Goal: Information Seeking & Learning: Learn about a topic

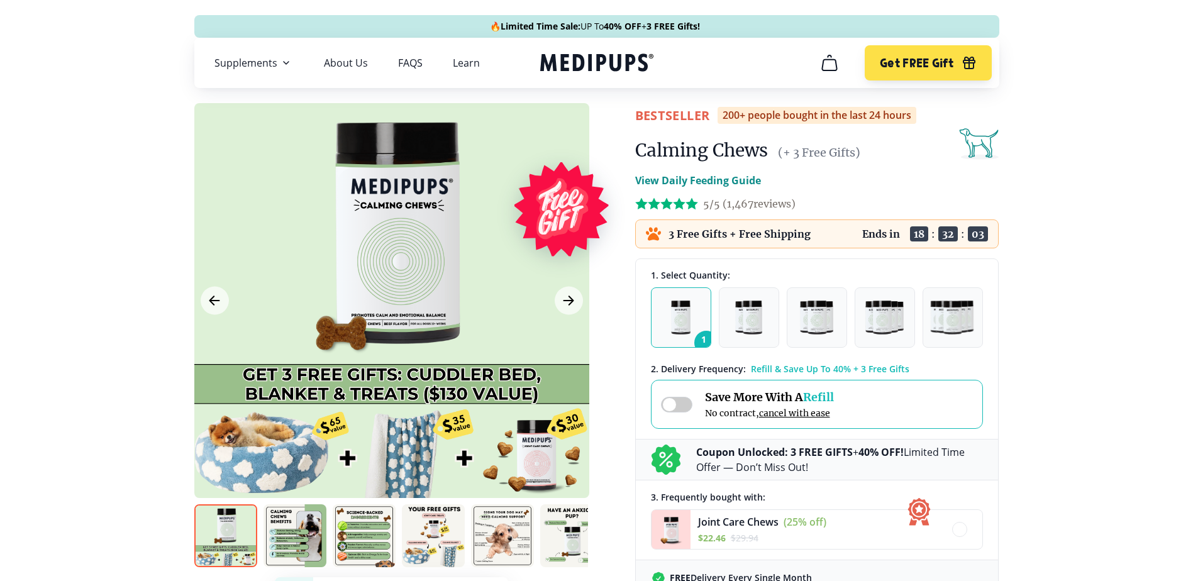
click at [666, 402] on span at bounding box center [676, 405] width 31 height 16
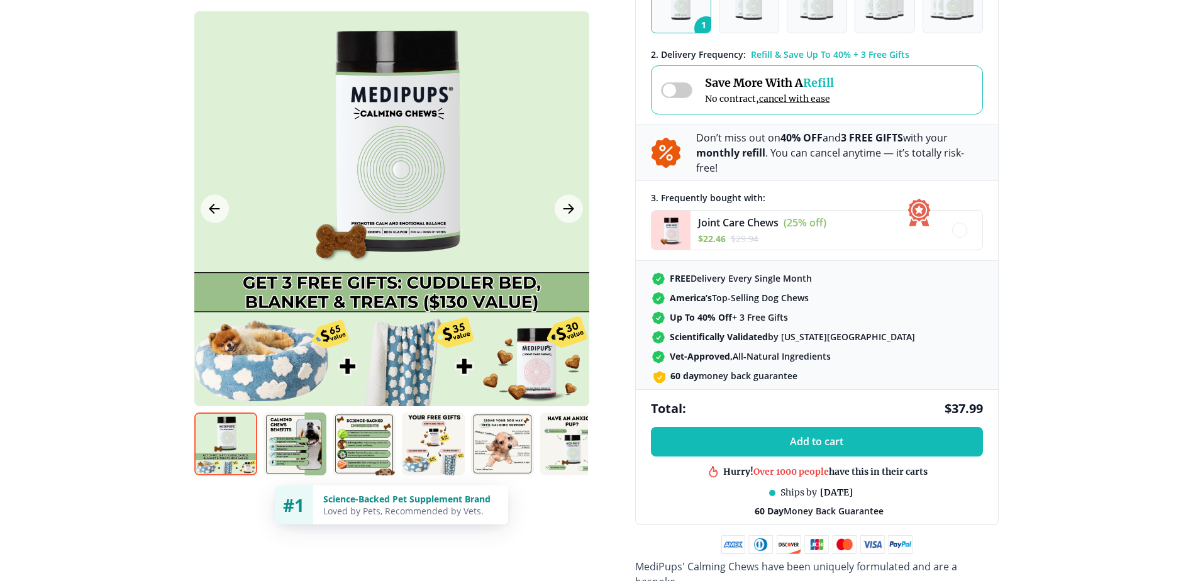
scroll to position [377, 0]
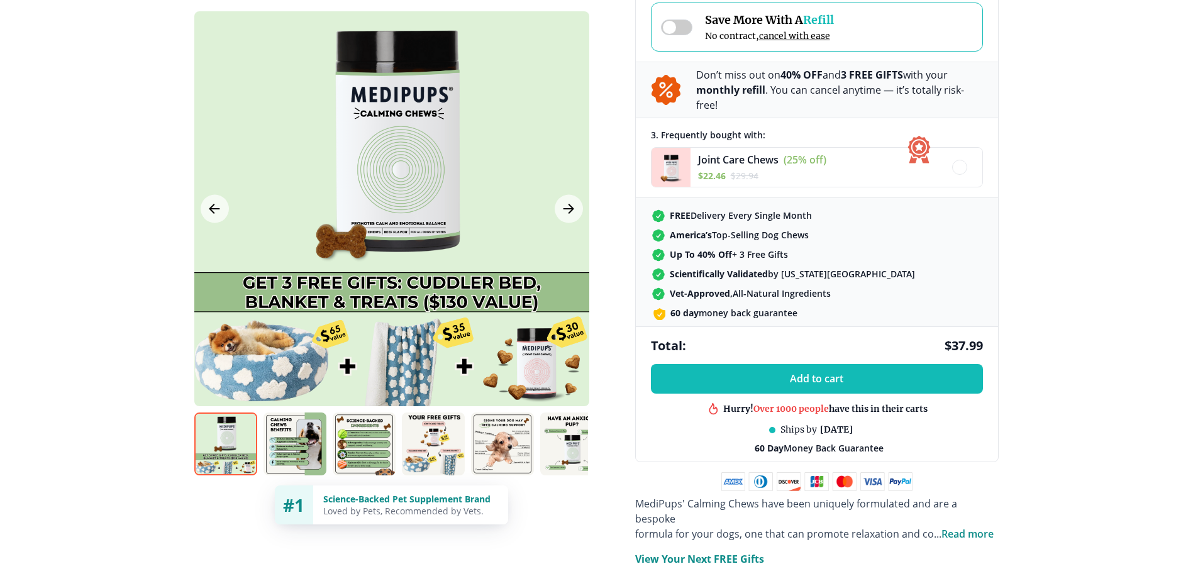
click at [974, 527] on span "Read more" at bounding box center [968, 534] width 52 height 14
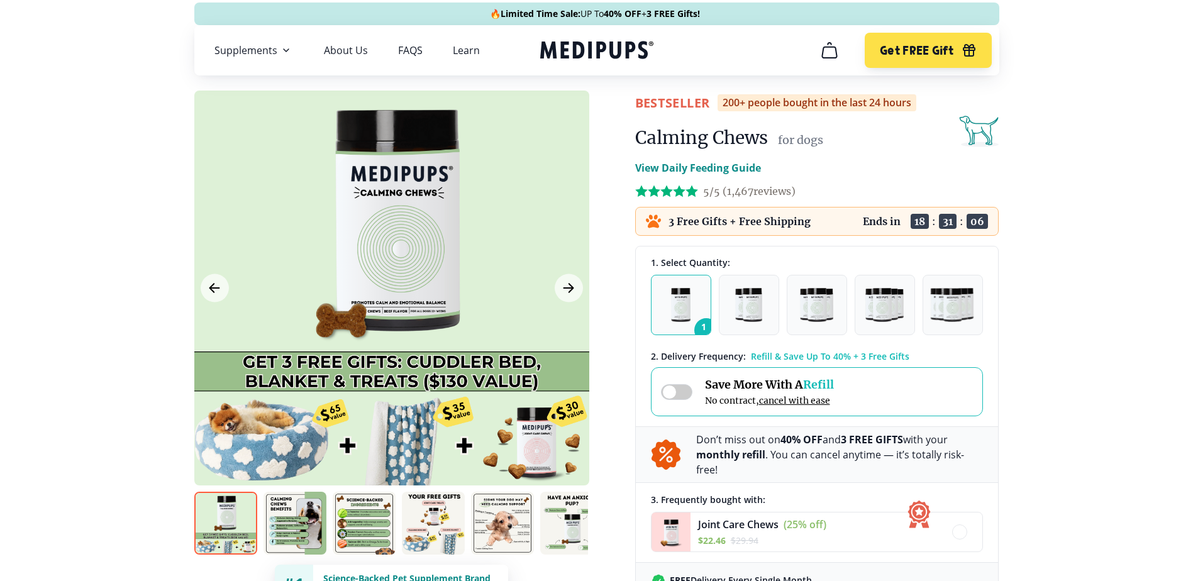
scroll to position [0, 0]
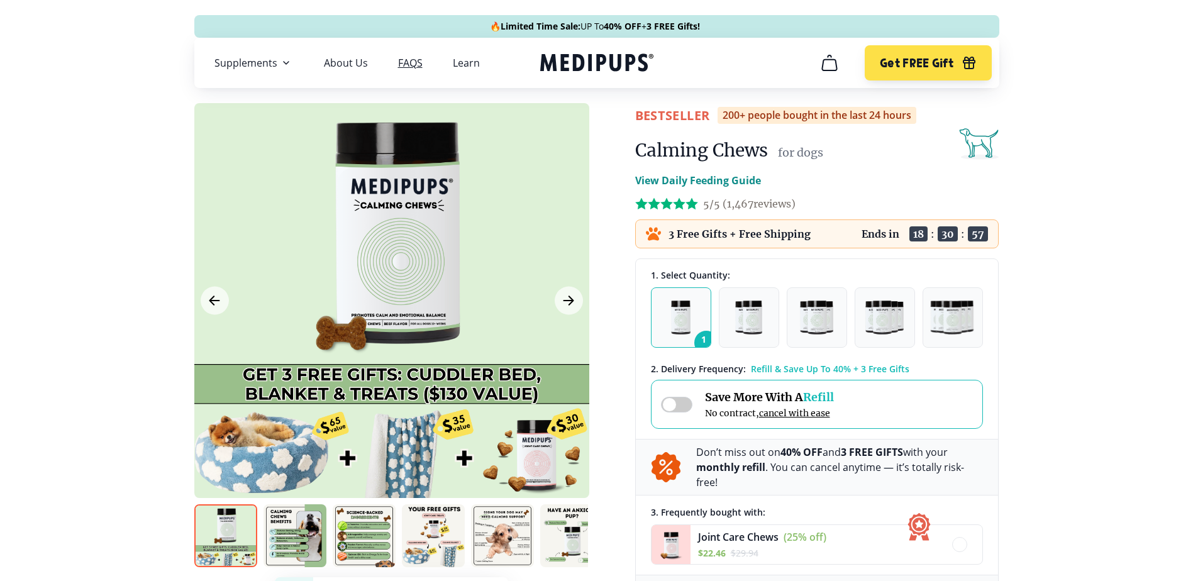
click at [400, 60] on link "FAQS" at bounding box center [410, 63] width 25 height 13
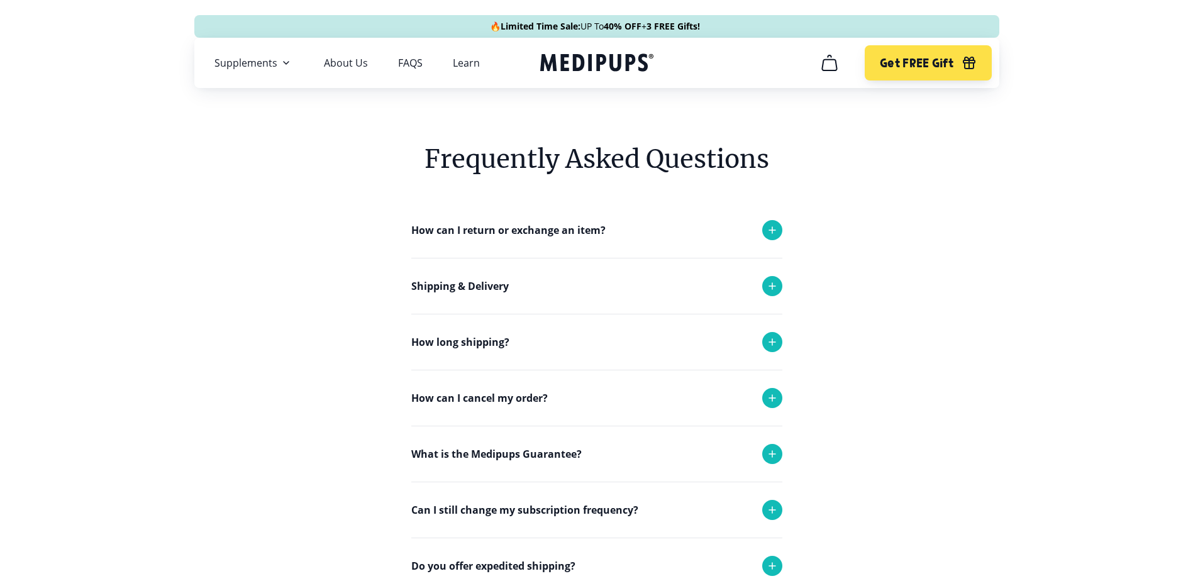
click at [481, 457] on p "What is the Medipups Guarantee?" at bounding box center [496, 454] width 170 height 15
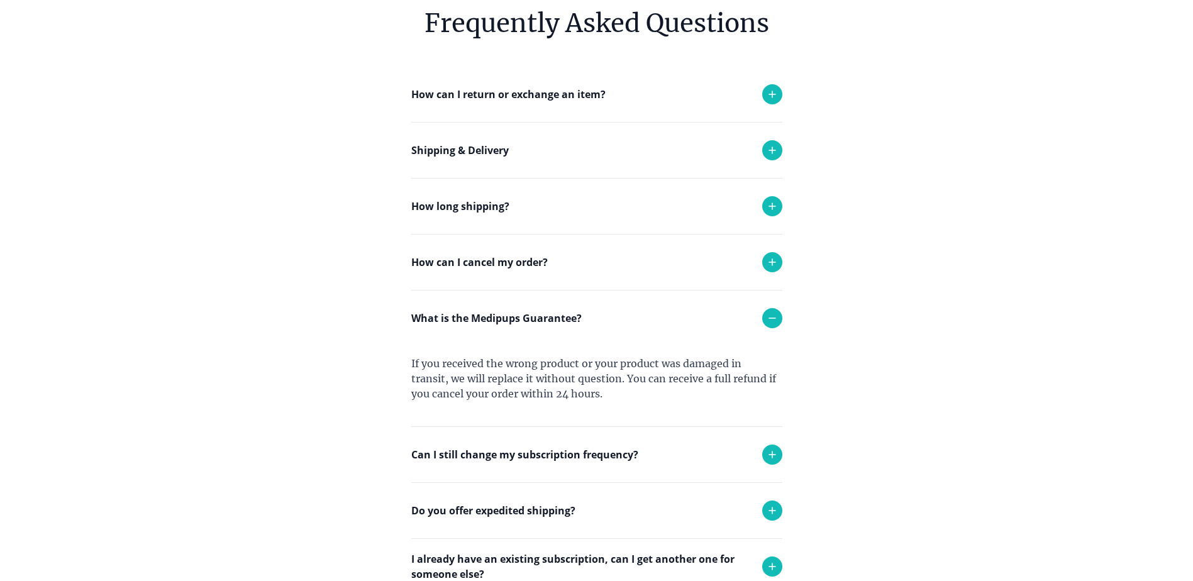
scroll to position [252, 0]
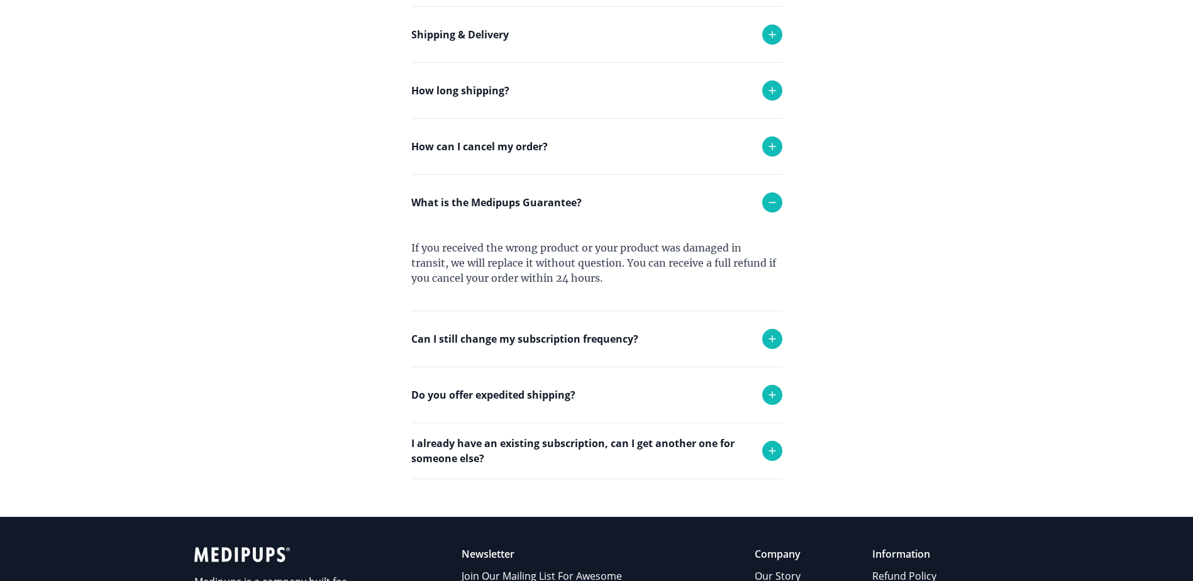
click at [502, 338] on p "Can I still change my subscription frequency?" at bounding box center [524, 339] width 227 height 15
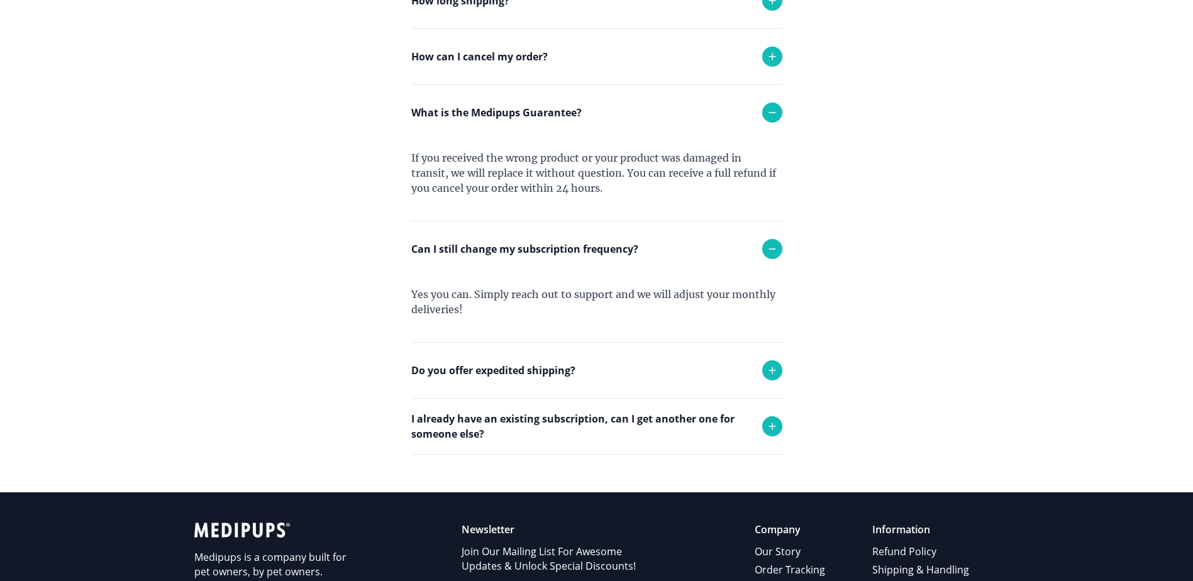
scroll to position [440, 0]
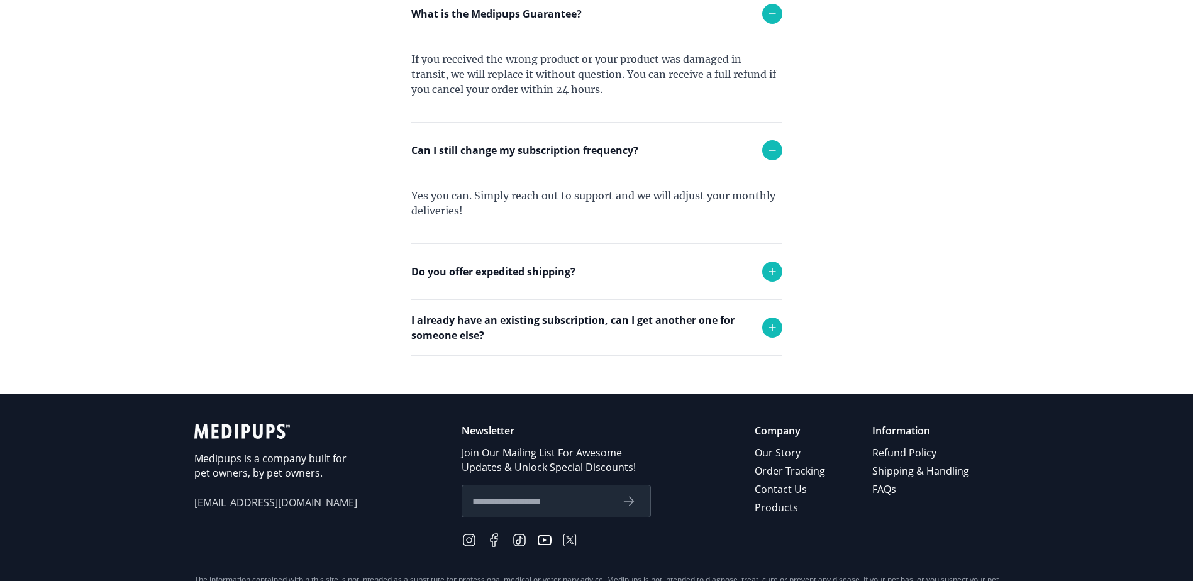
click at [514, 322] on p "I already have an existing subscription, can I get another one for someone else?" at bounding box center [580, 328] width 338 height 30
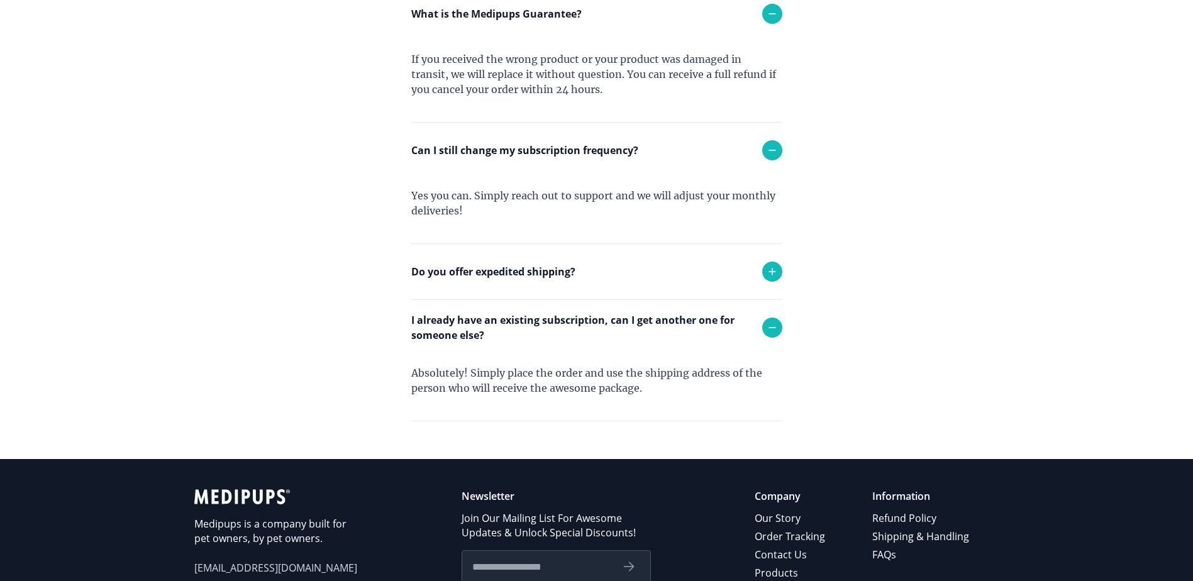
click at [514, 322] on p "I already have an existing subscription, can I get another one for someone else?" at bounding box center [580, 328] width 338 height 30
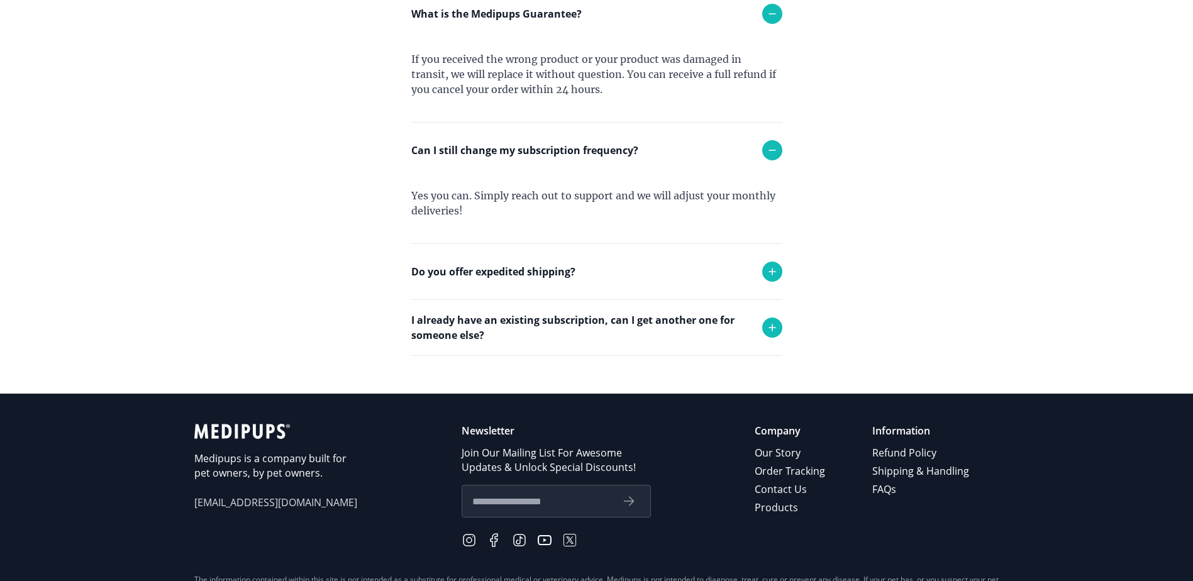
click at [486, 151] on p "Can I still change my subscription frequency?" at bounding box center [524, 150] width 227 height 15
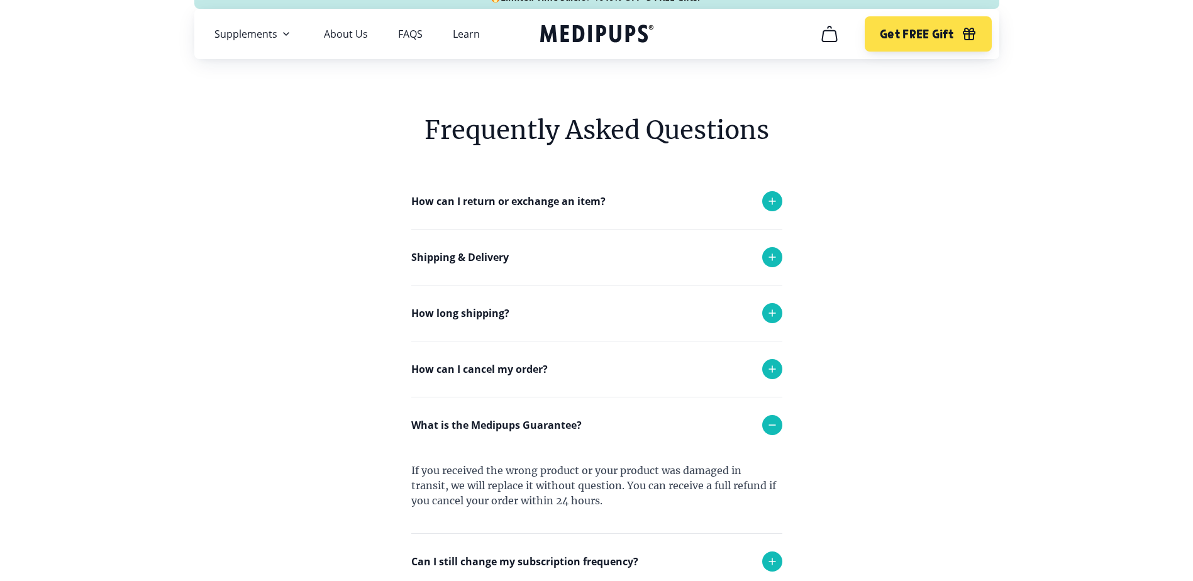
scroll to position [0, 0]
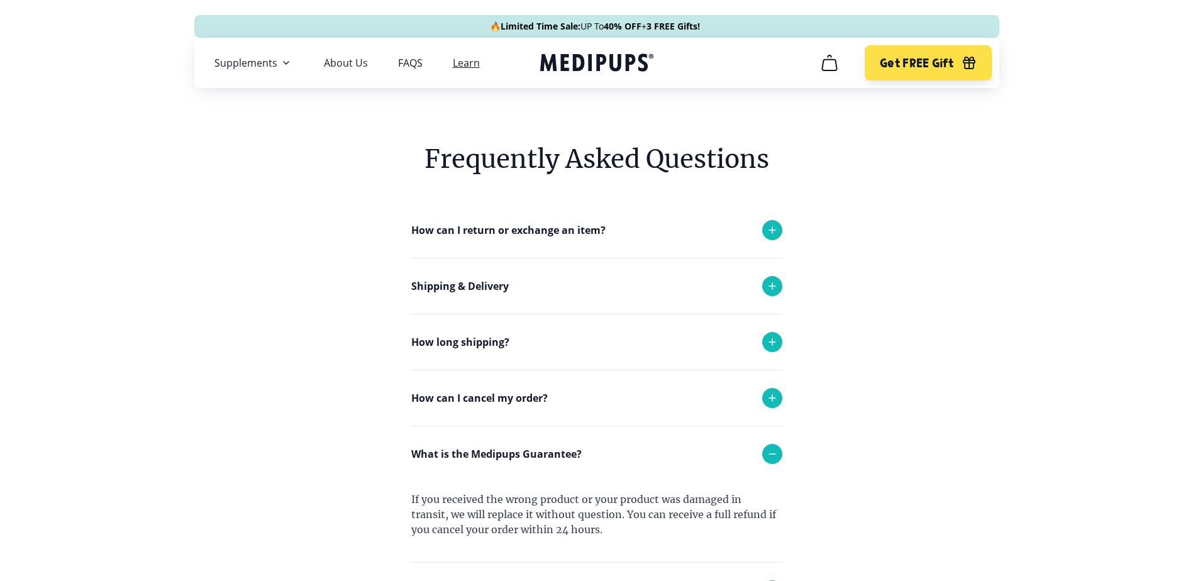
click at [466, 59] on link "Learn" at bounding box center [466, 63] width 27 height 13
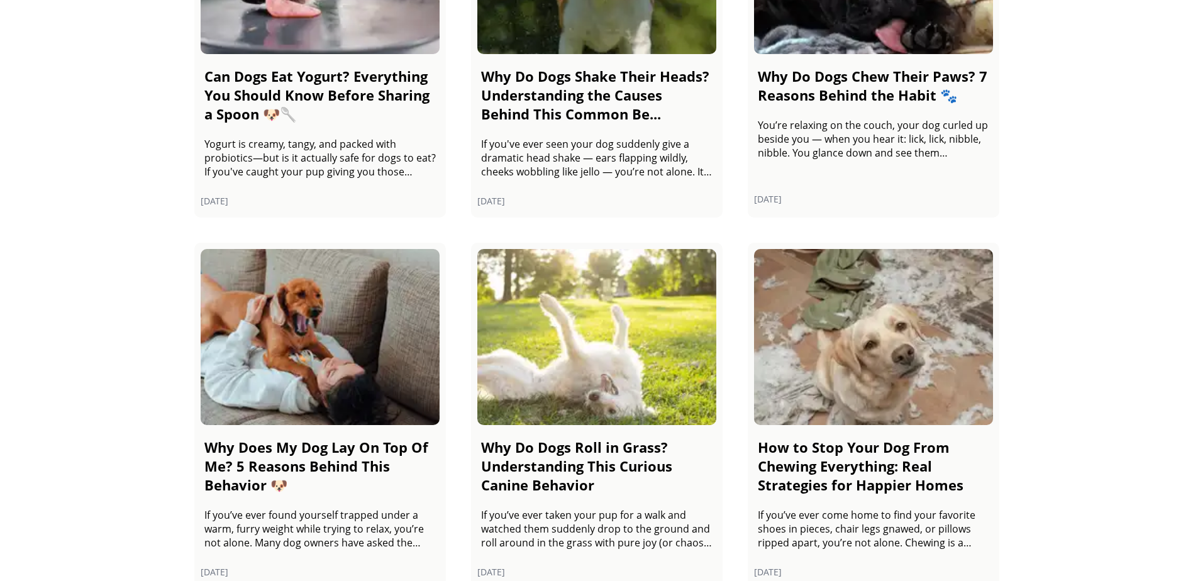
scroll to position [755, 0]
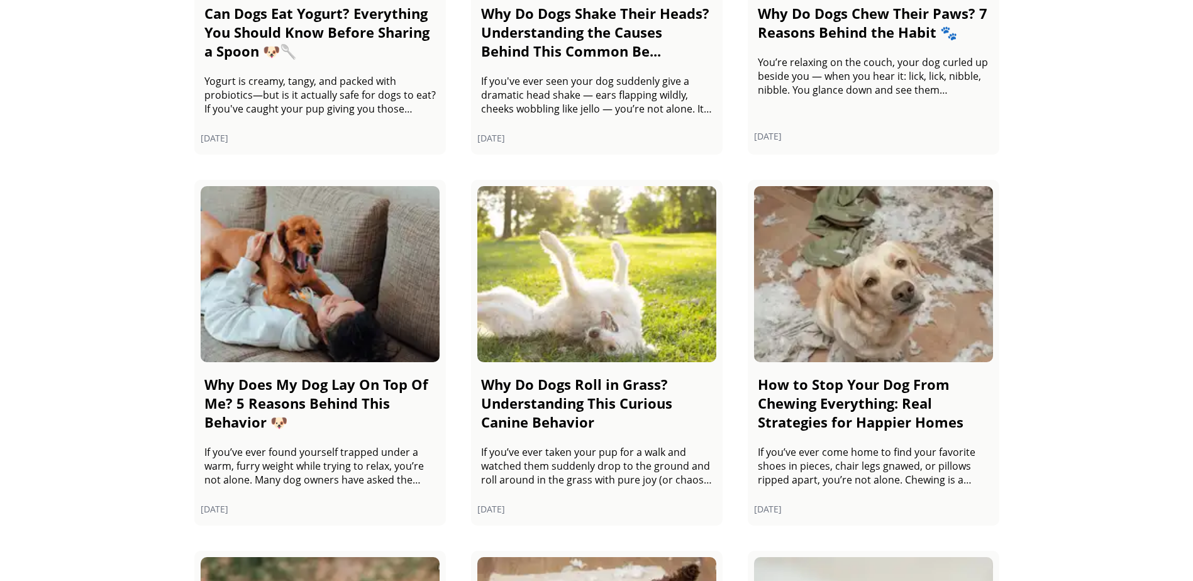
click at [594, 369] on link "Why Do Dogs Roll in Grass? Understanding This Curious Canine Behavior If you’ve…" at bounding box center [597, 353] width 252 height 346
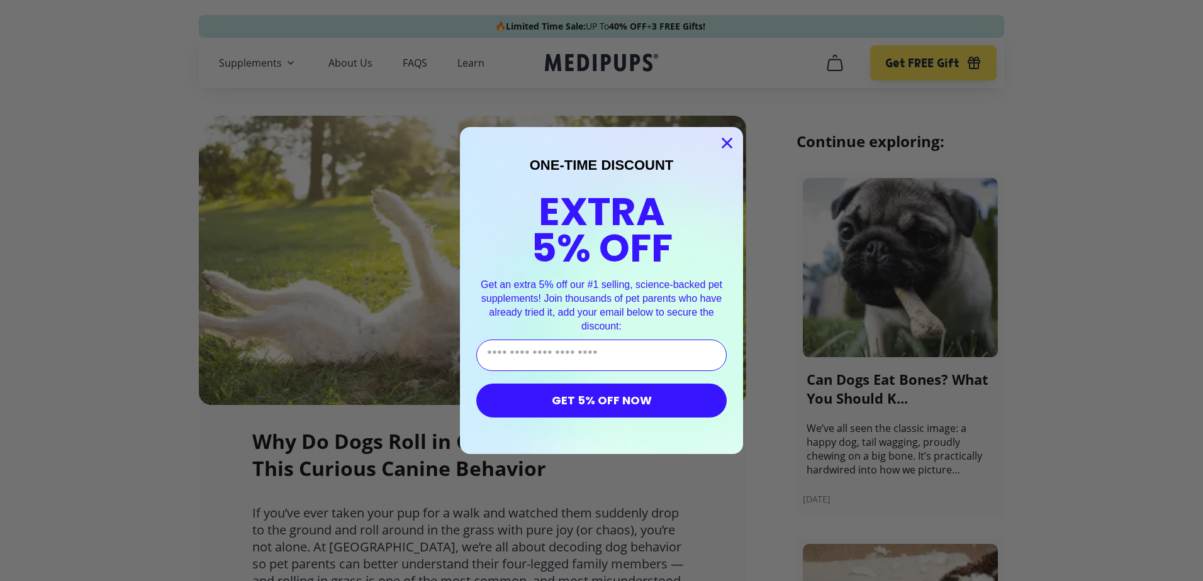
click at [724, 144] on icon "Close dialog" at bounding box center [727, 143] width 9 height 9
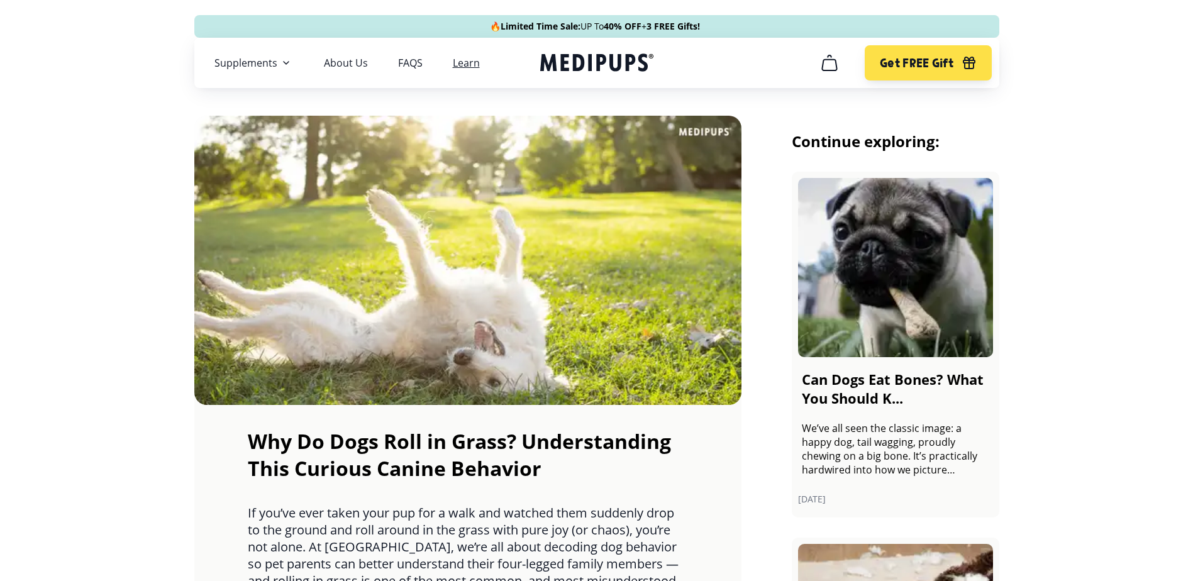
click at [469, 64] on link "Learn" at bounding box center [466, 63] width 27 height 13
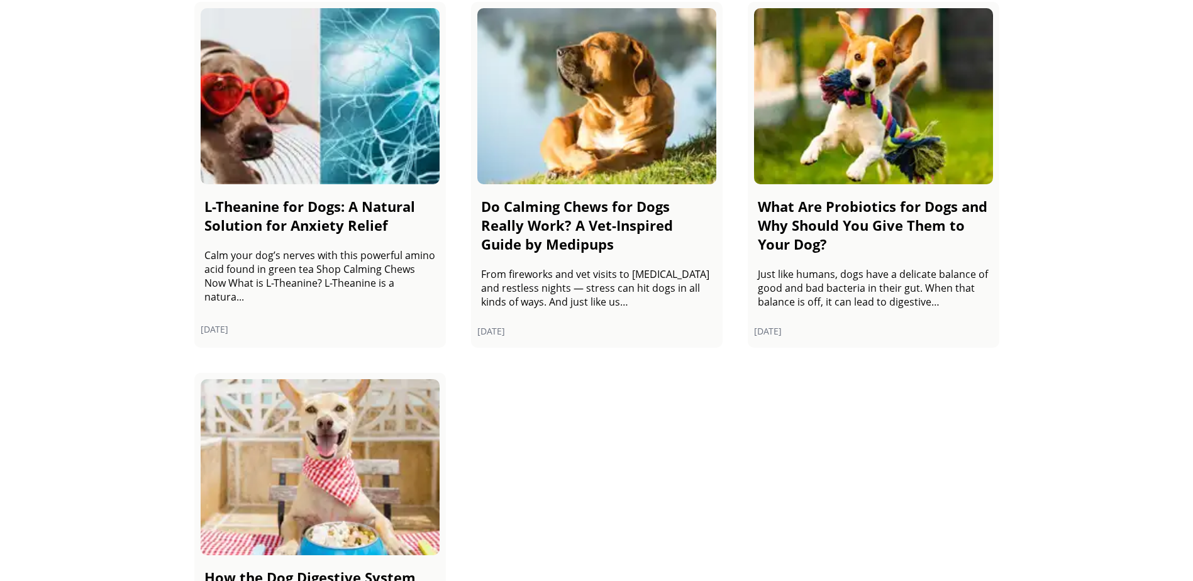
scroll to position [1636, 0]
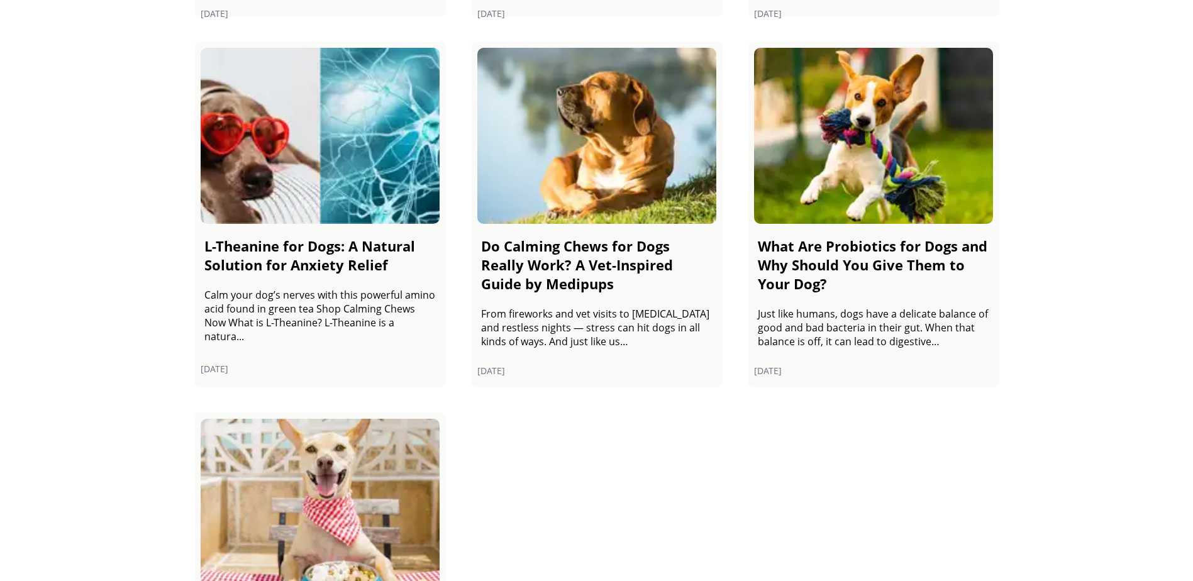
click at [557, 260] on h2 "Do Calming Chews for Dogs Really Work? A Vet-Inspired Guide by Medipups" at bounding box center [597, 265] width 232 height 57
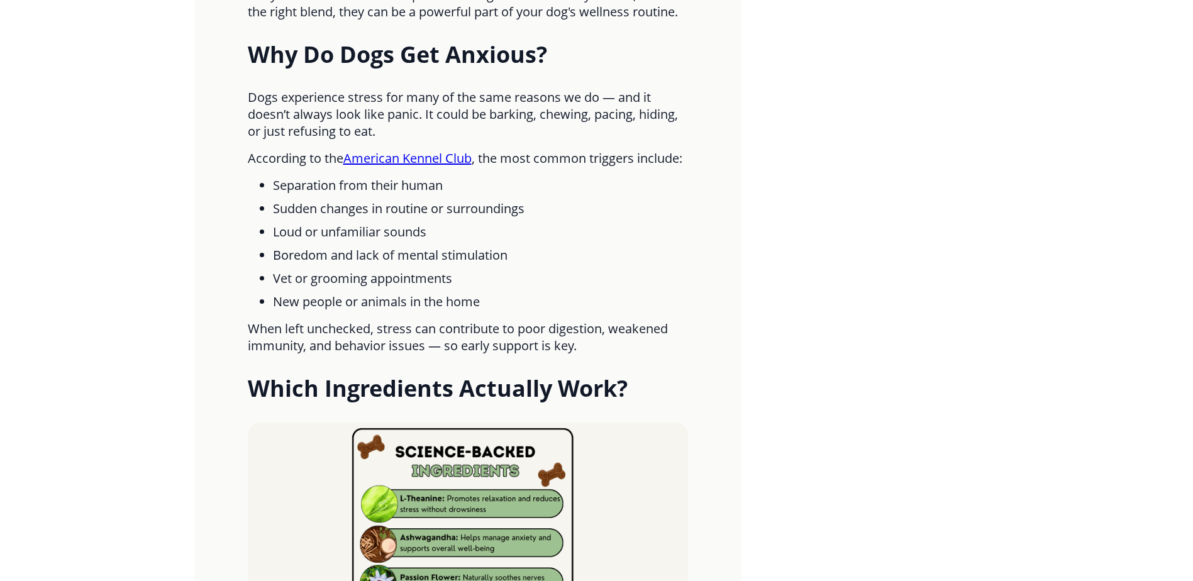
scroll to position [1195, 0]
click at [377, 167] on link "American Kennel Club" at bounding box center [408, 158] width 128 height 17
